Goal: Task Accomplishment & Management: Manage account settings

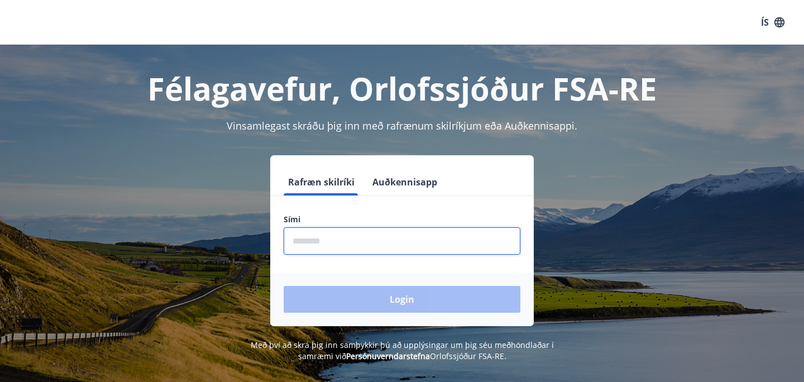
click at [383, 240] on input "phone" at bounding box center [402, 240] width 237 height 27
type input "********"
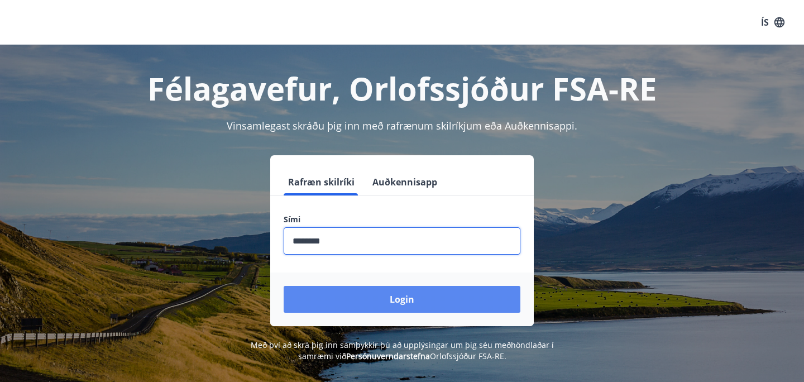
click at [426, 293] on button "Login" at bounding box center [402, 299] width 237 height 27
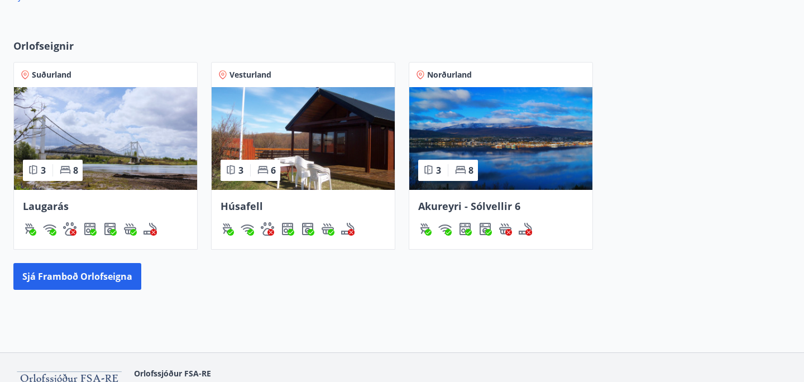
scroll to position [692, 0]
